Goal: Information Seeking & Learning: Learn about a topic

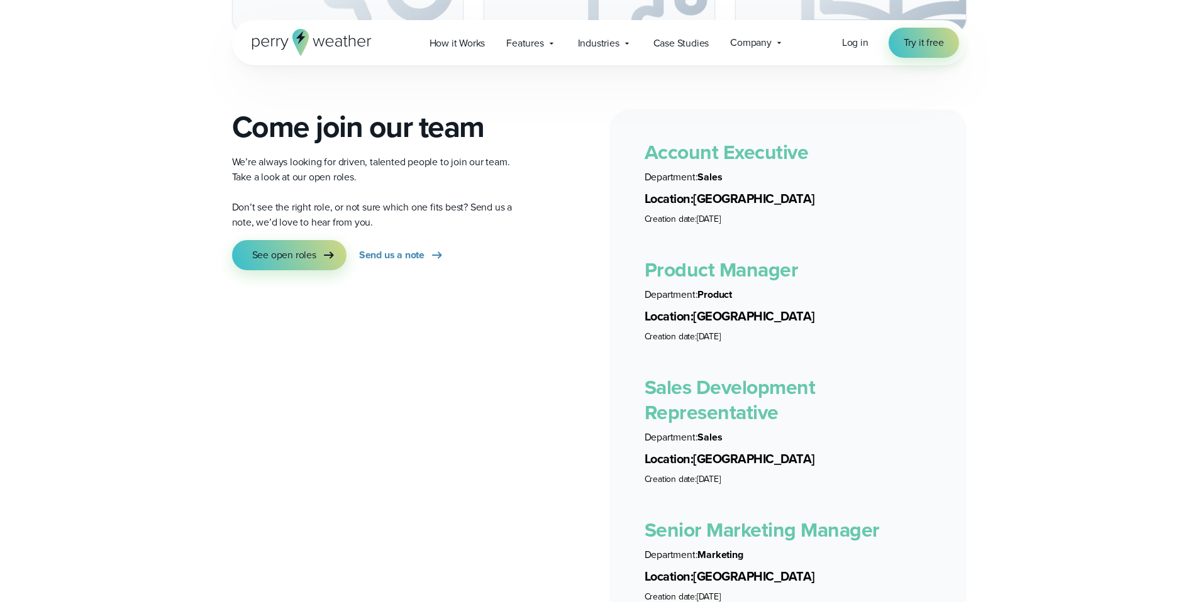
scroll to position [2347, 0]
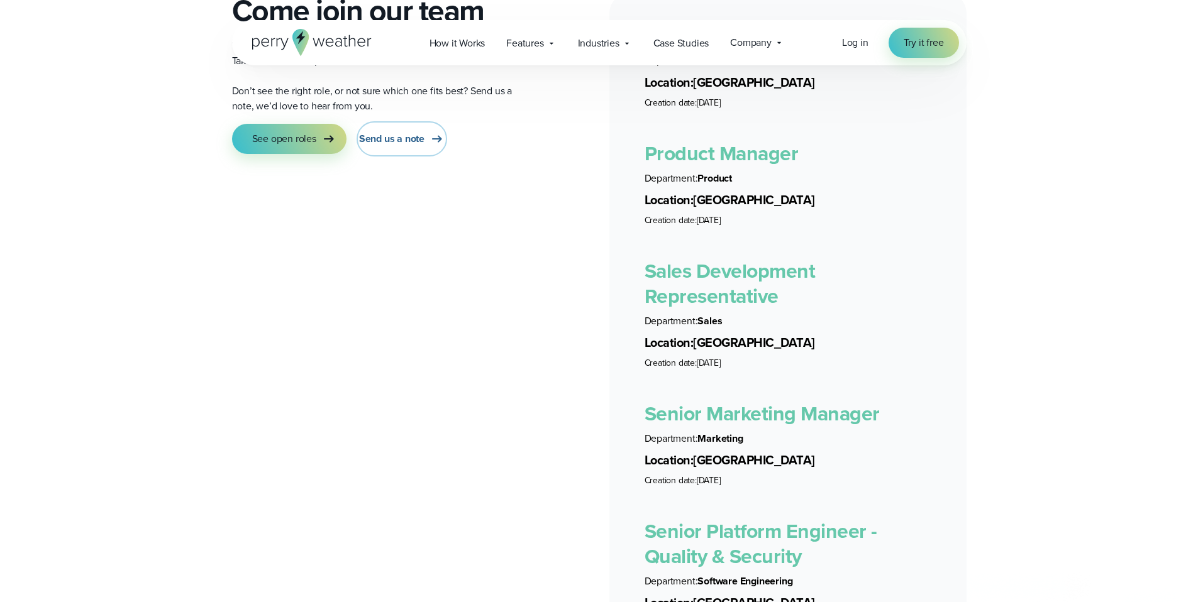
click at [426, 124] on link "Send us a note" at bounding box center [402, 139] width 86 height 30
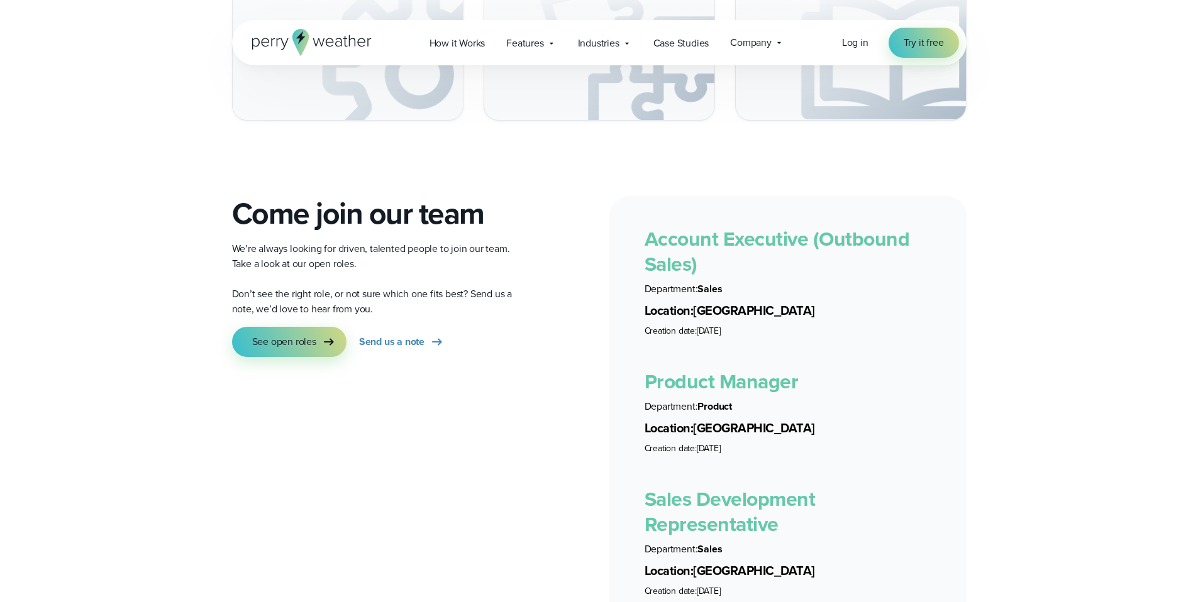
scroll to position [1834, 0]
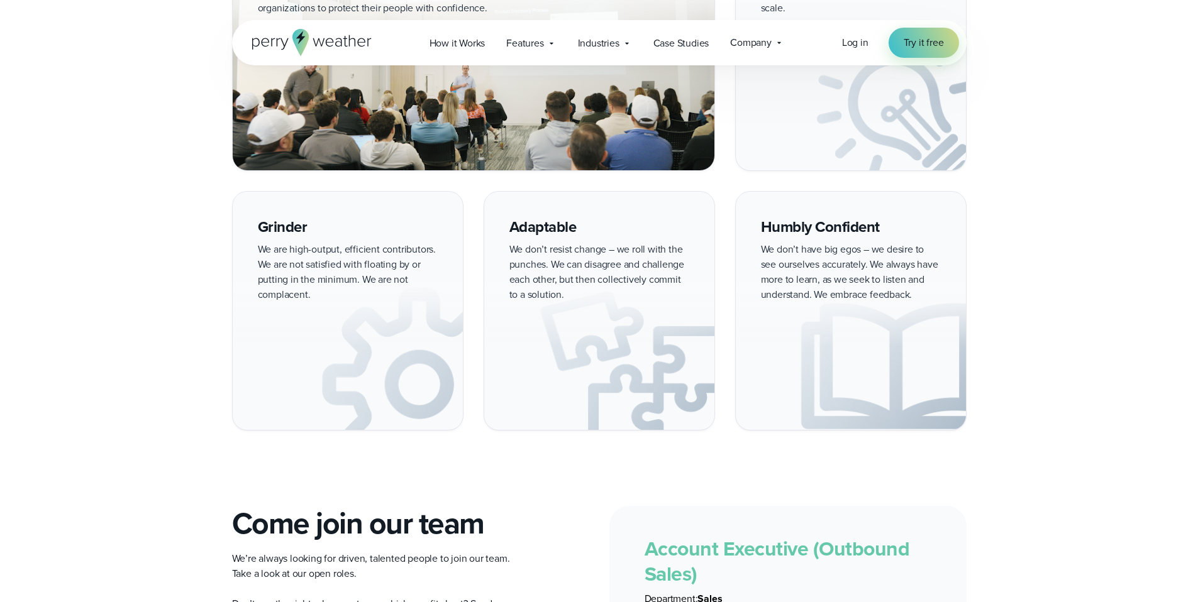
click at [297, 46] on icon at bounding box center [300, 42] width 16 height 27
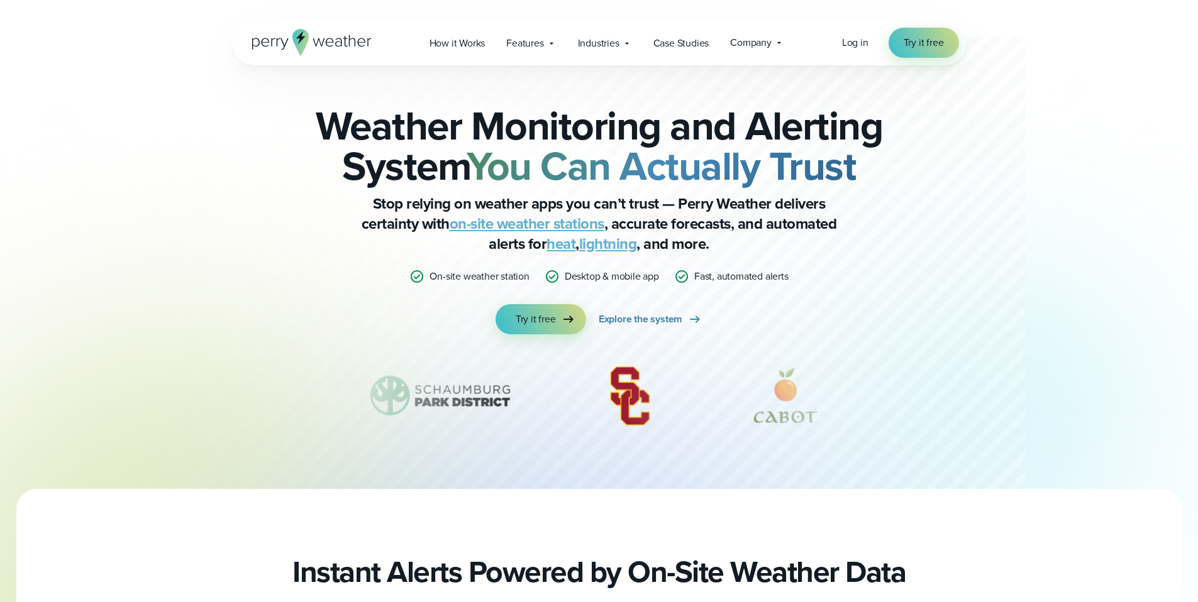
click at [284, 47] on icon at bounding box center [284, 43] width 8 height 11
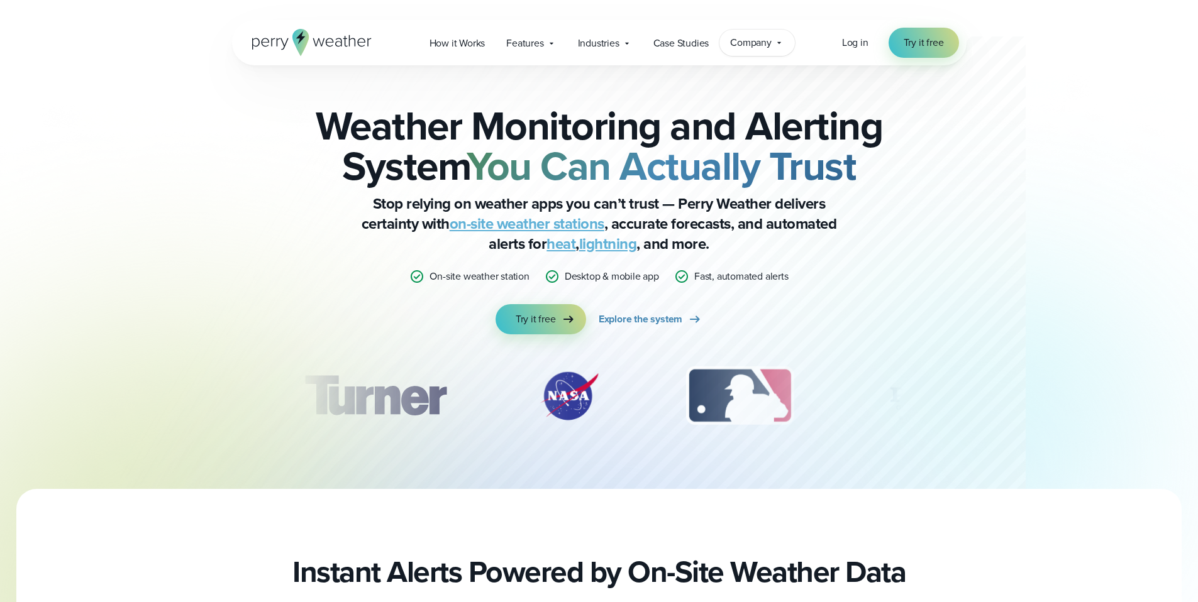
click at [769, 42] on span "Company" at bounding box center [751, 42] width 42 height 15
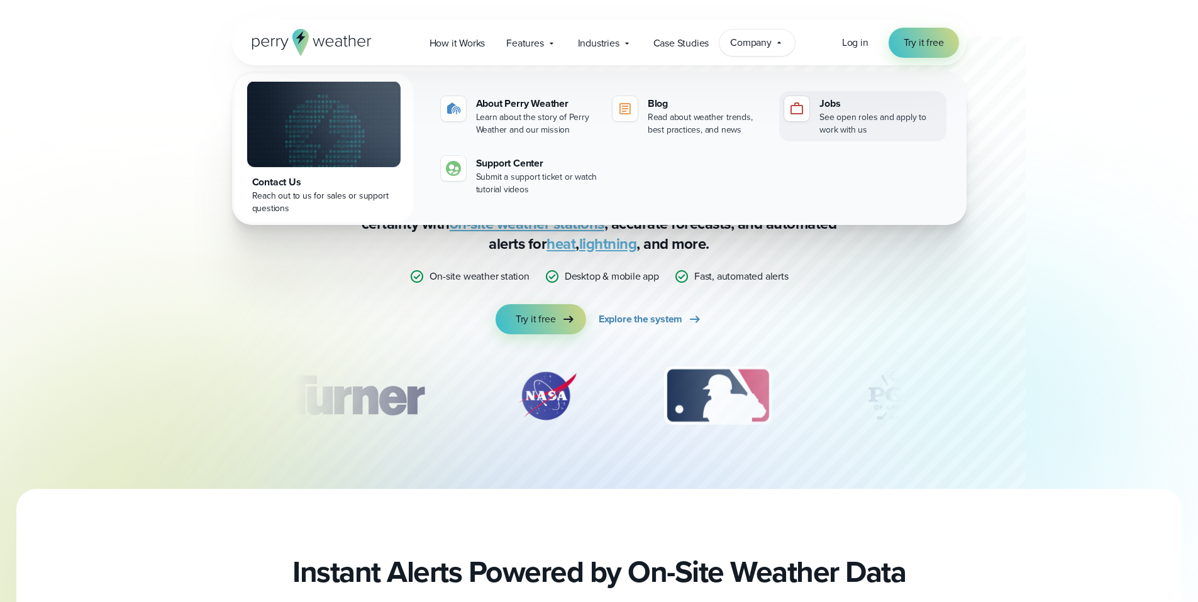
click at [825, 108] on div "Jobs" at bounding box center [879, 103] width 121 height 15
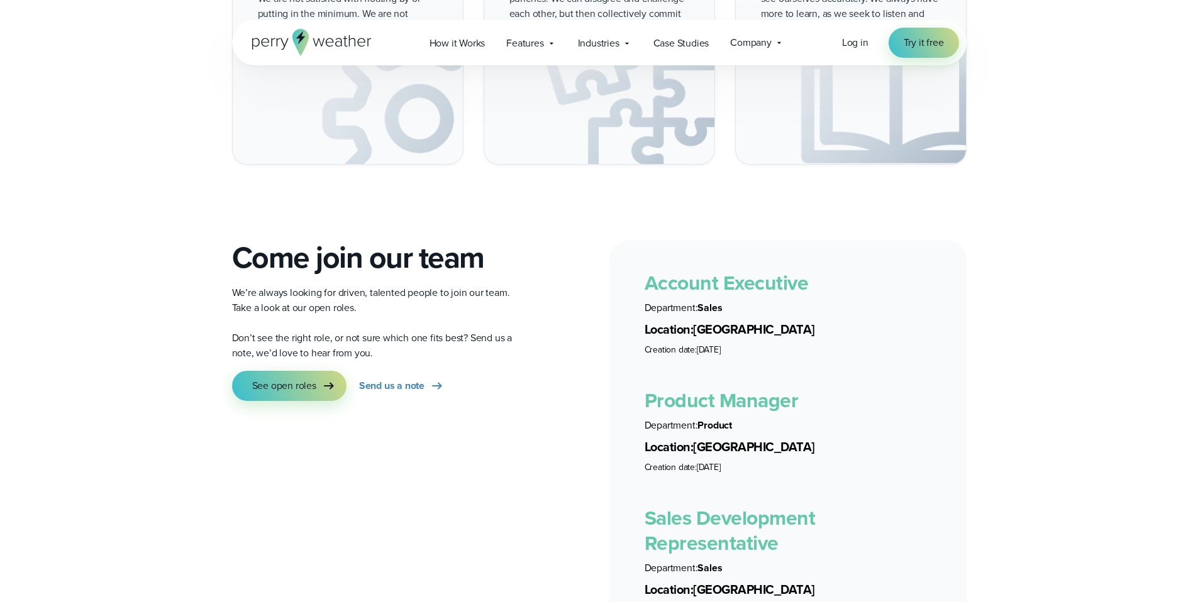
scroll to position [2480, 0]
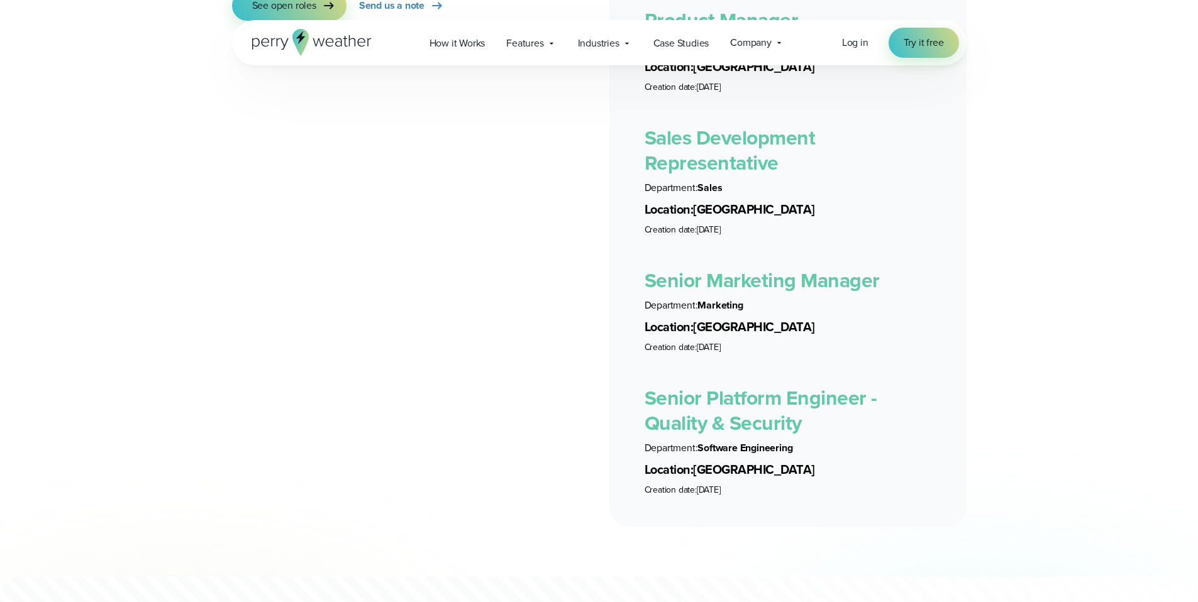
click at [736, 418] on link "Senior Platform Engineer - Quality & Security" at bounding box center [761, 410] width 233 height 55
